Goal: Navigation & Orientation: Find specific page/section

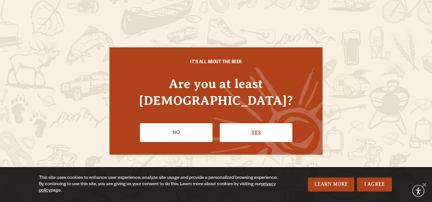
click at [247, 124] on link "Yes" at bounding box center [256, 133] width 73 height 18
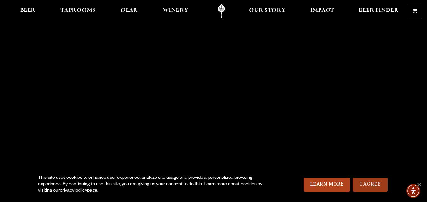
click at [365, 181] on link "I Agree" at bounding box center [370, 185] width 35 height 14
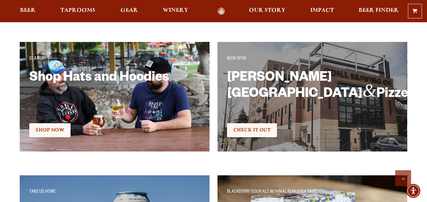
scroll to position [1062, 0]
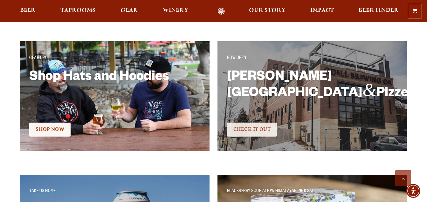
click at [249, 131] on span "Check It Out" at bounding box center [252, 130] width 37 height 6
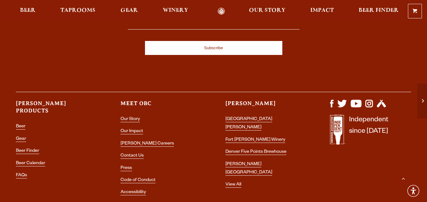
scroll to position [1903, 0]
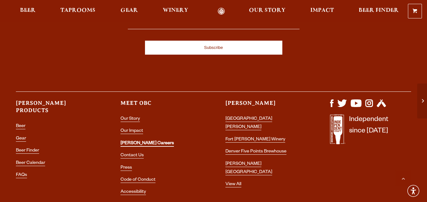
click at [138, 141] on link "[PERSON_NAME] Careers" at bounding box center [147, 144] width 53 height 6
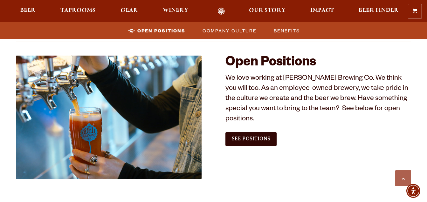
scroll to position [359, 0]
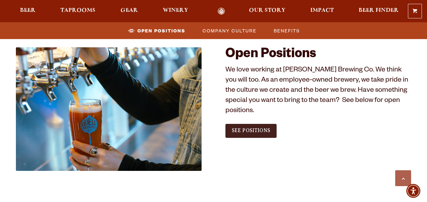
click at [268, 124] on link "See Positions" at bounding box center [251, 131] width 51 height 14
